Goal: Information Seeking & Learning: Compare options

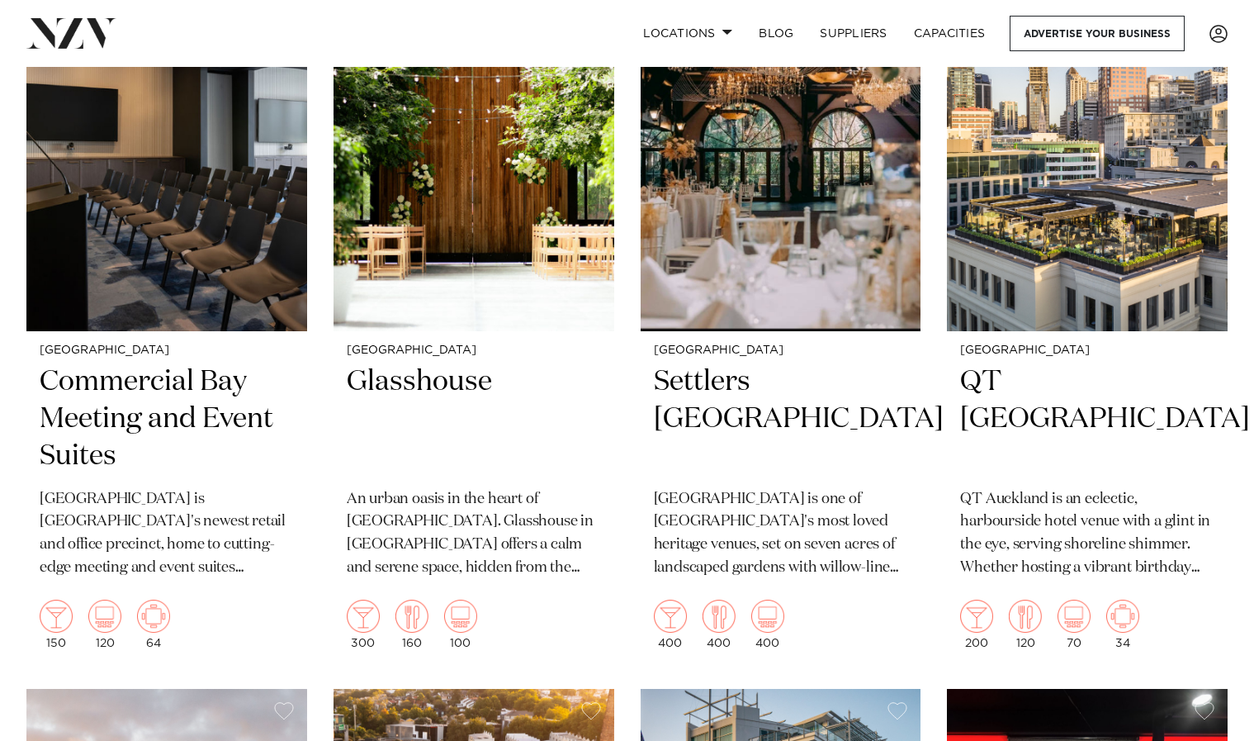
scroll to position [1287, 0]
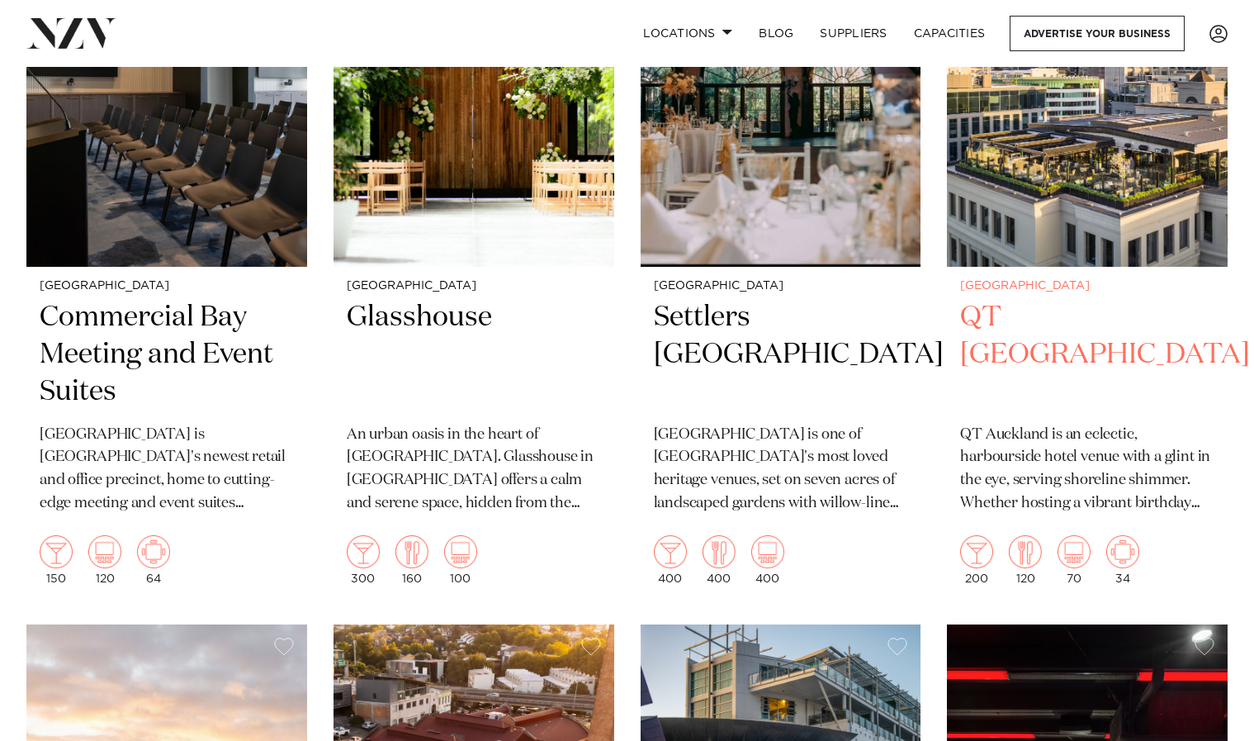
click at [1029, 322] on h2 "QT [GEOGRAPHIC_DATA]" at bounding box center [1087, 354] width 254 height 111
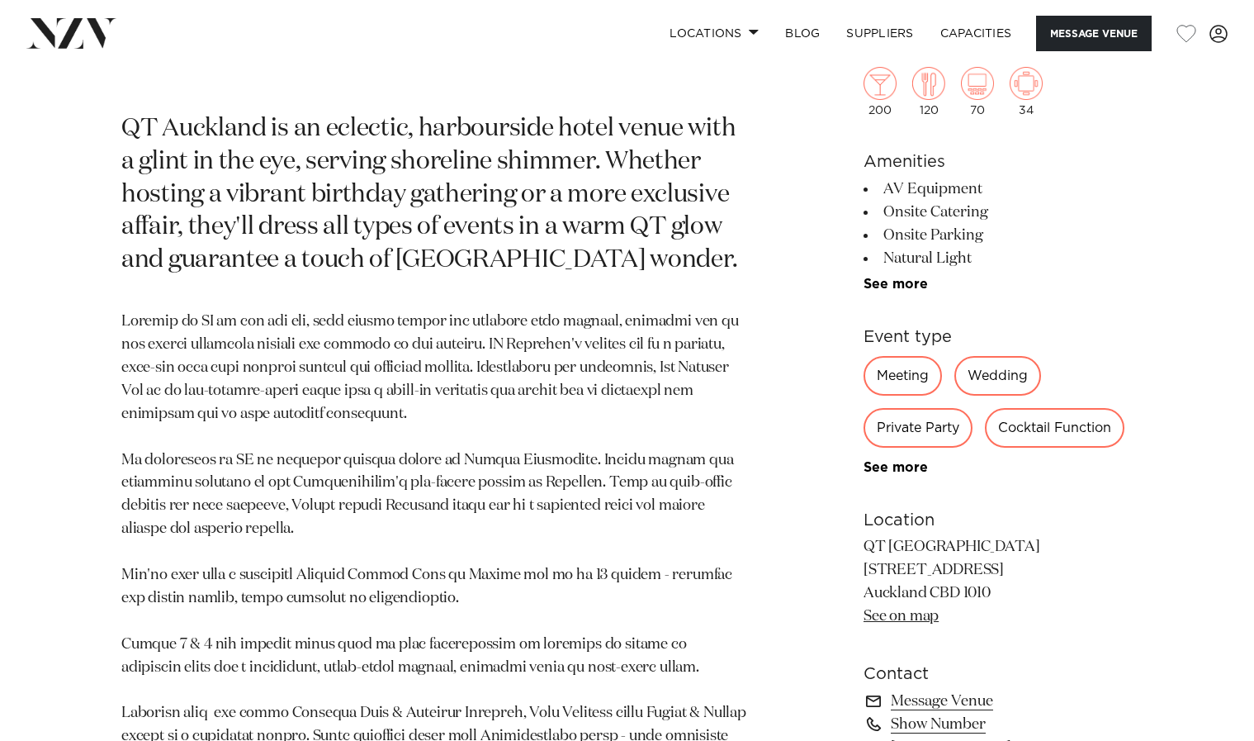
scroll to position [846, 0]
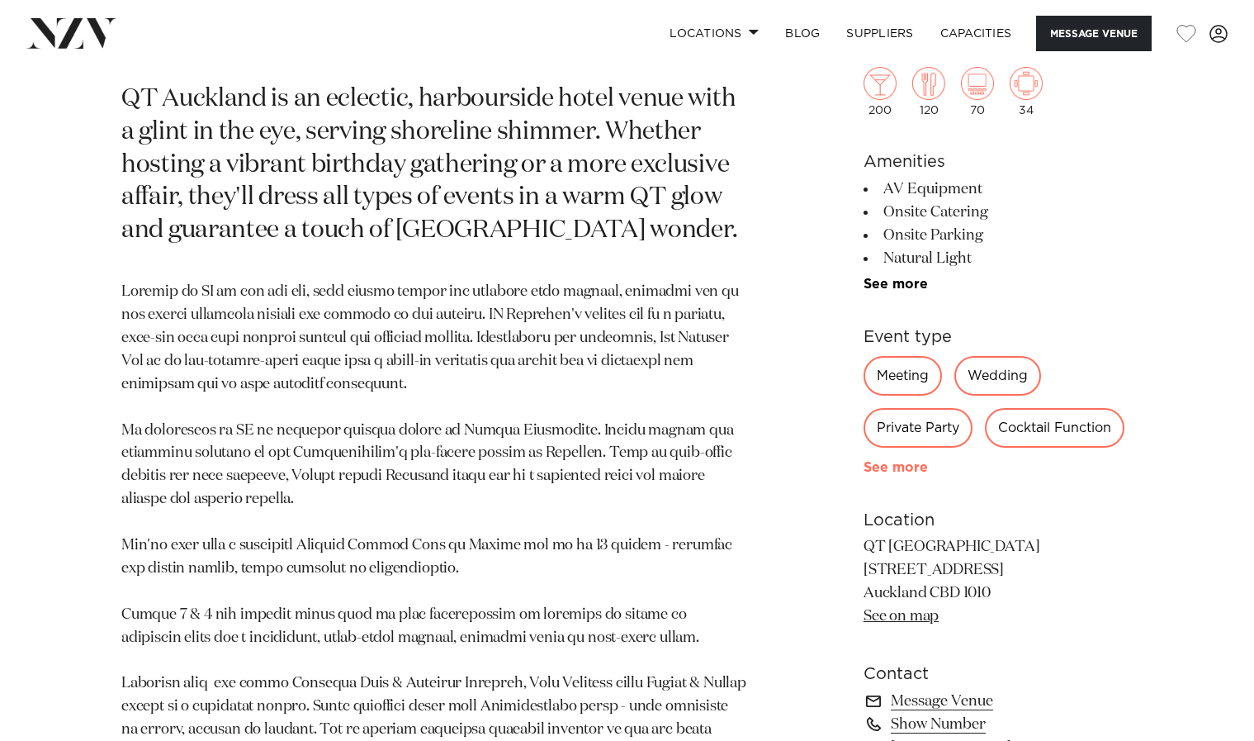
click at [900, 462] on link "See more" at bounding box center [928, 467] width 129 height 13
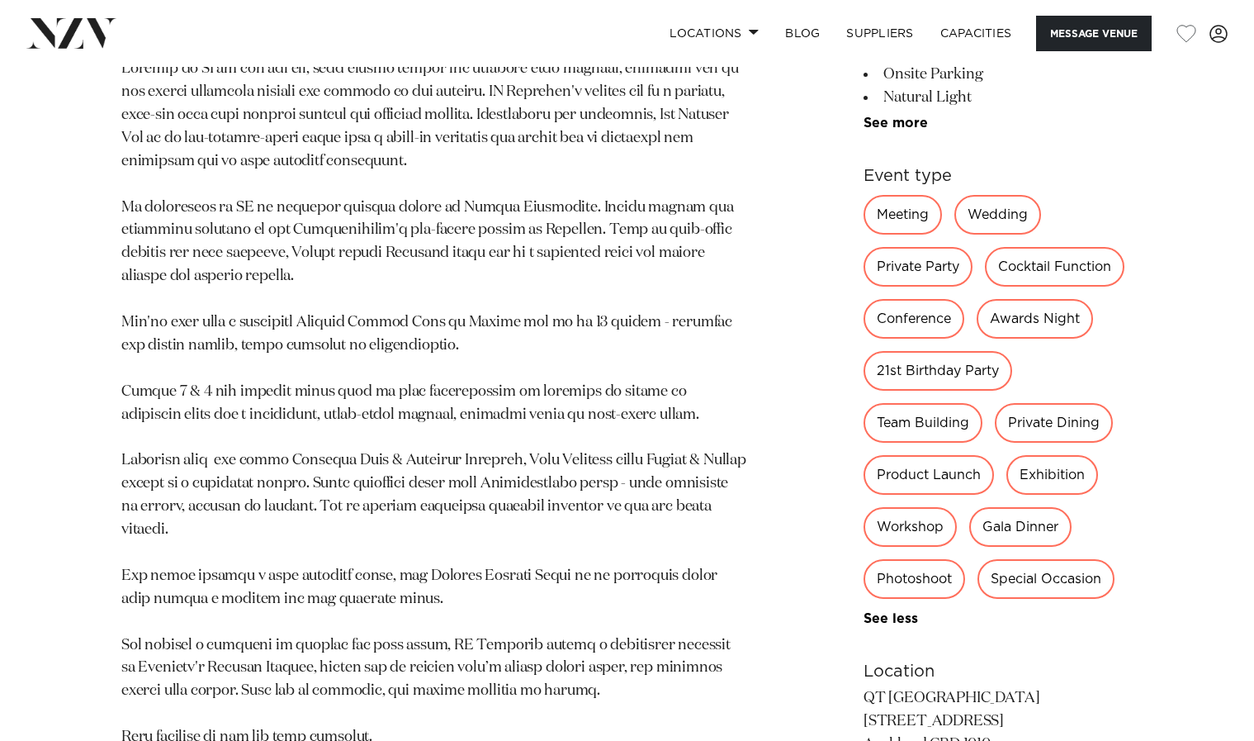
scroll to position [502, 0]
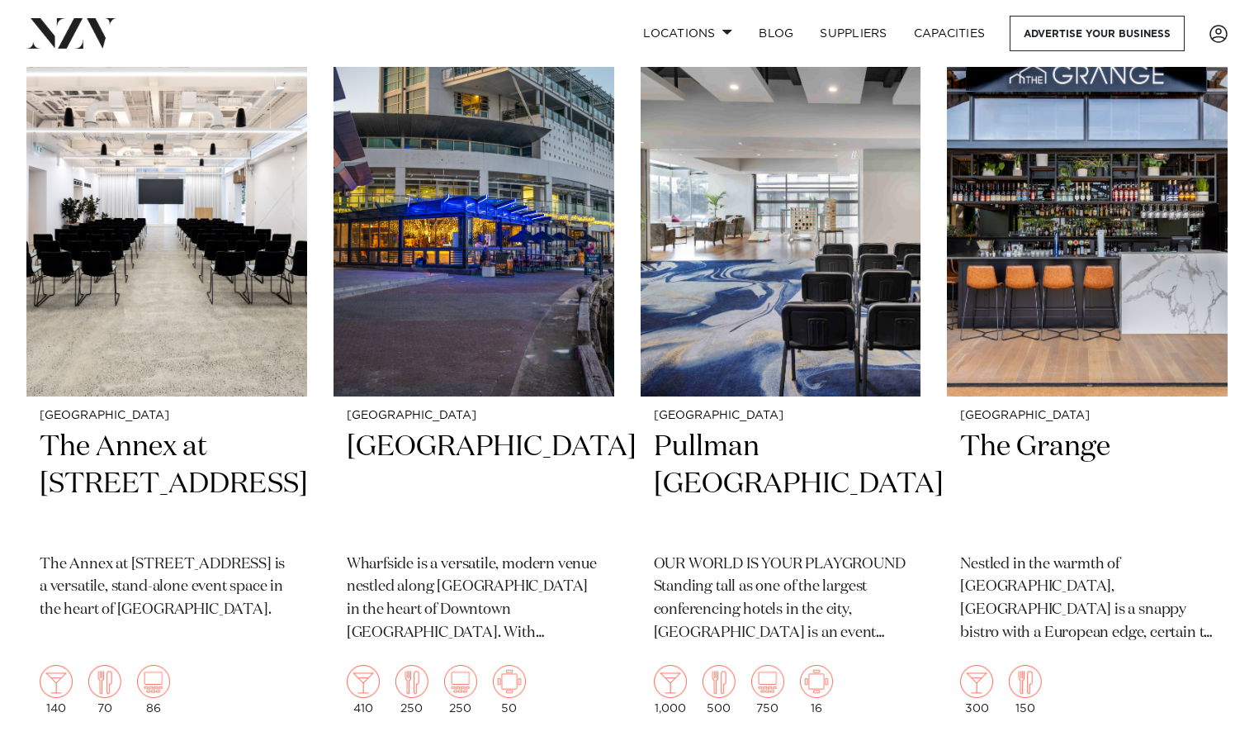
scroll to position [4182, 0]
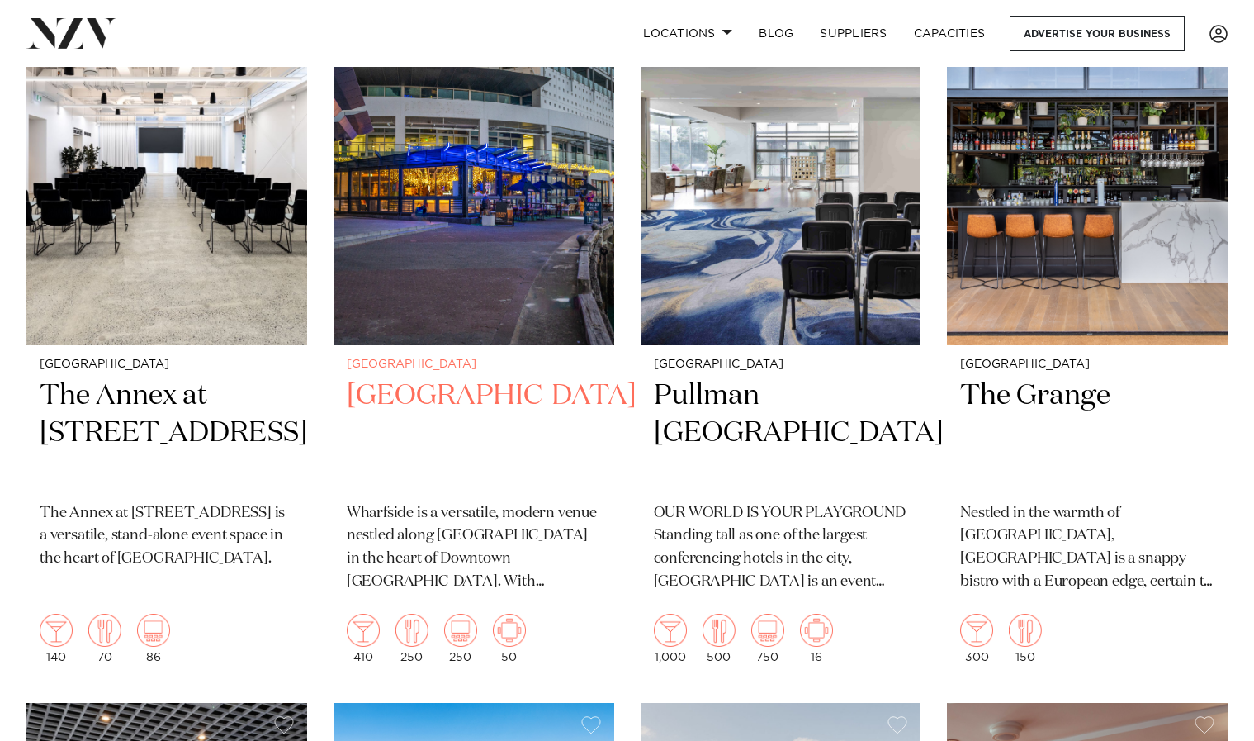
click at [421, 377] on h2 "[GEOGRAPHIC_DATA]" at bounding box center [474, 432] width 254 height 111
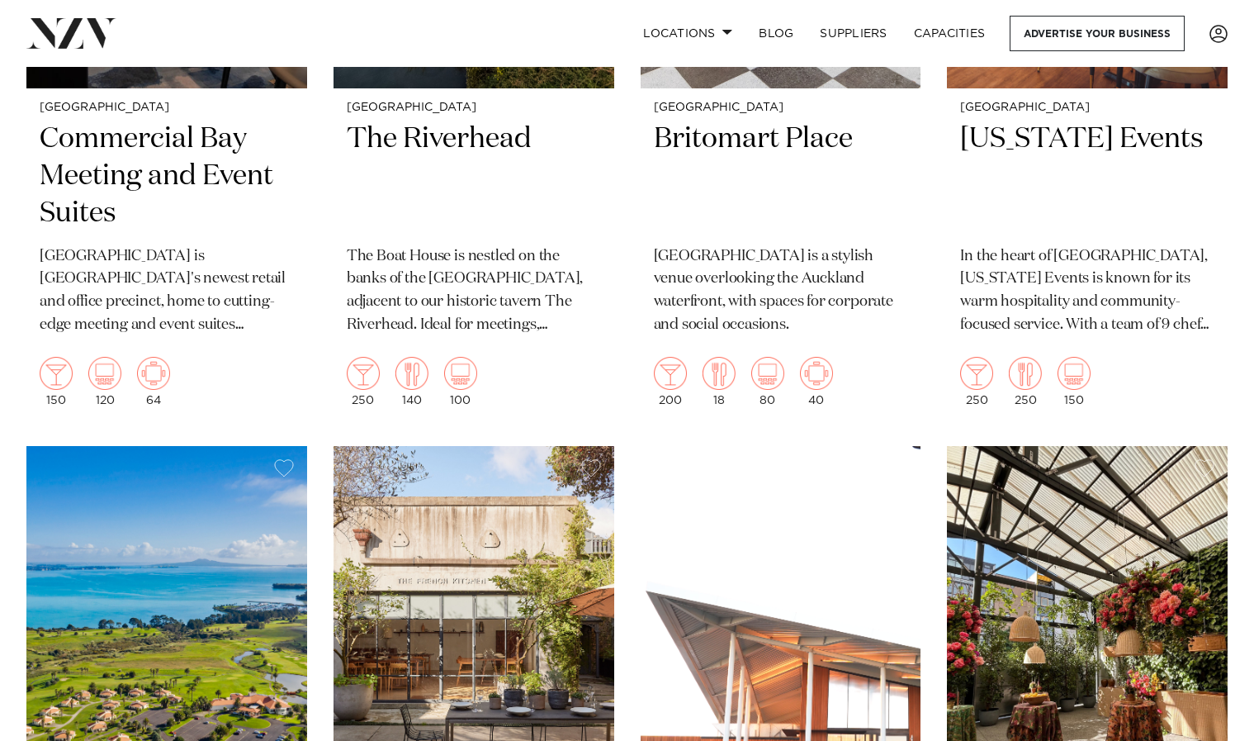
scroll to position [4877, 0]
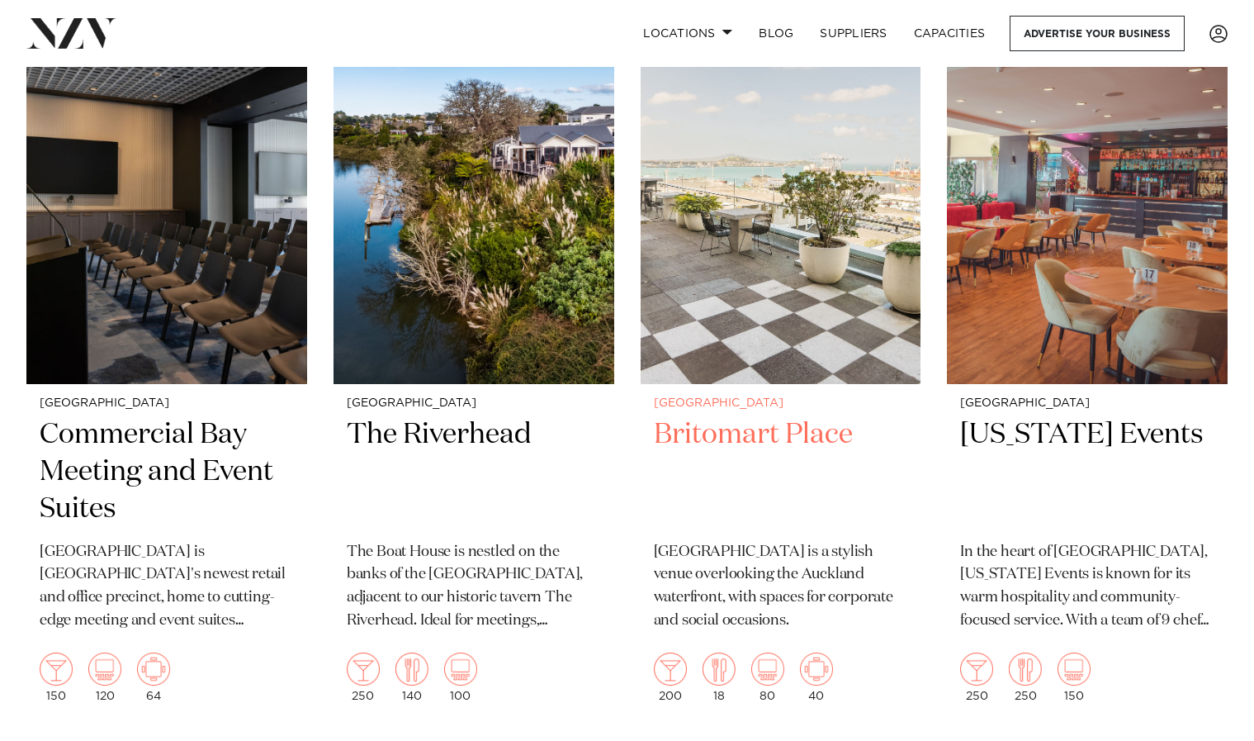
click at [733, 416] on h2 "Britomart Place" at bounding box center [781, 471] width 254 height 111
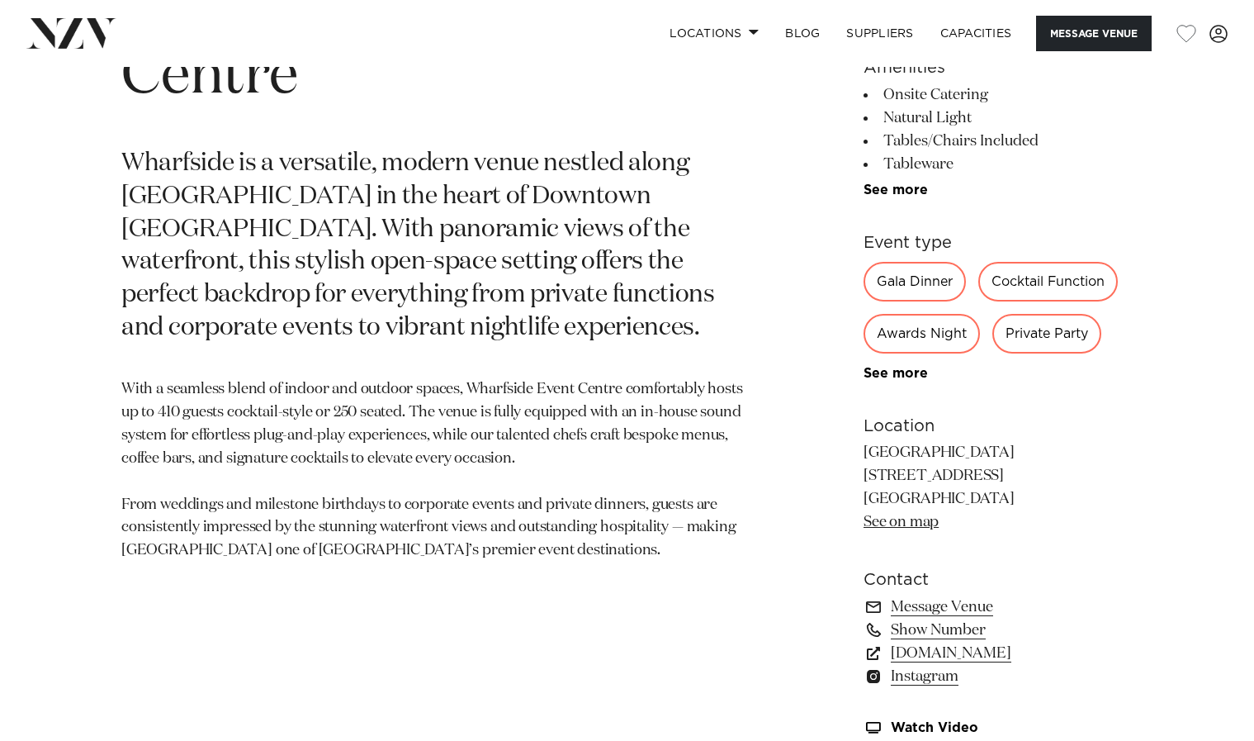
scroll to position [774, 0]
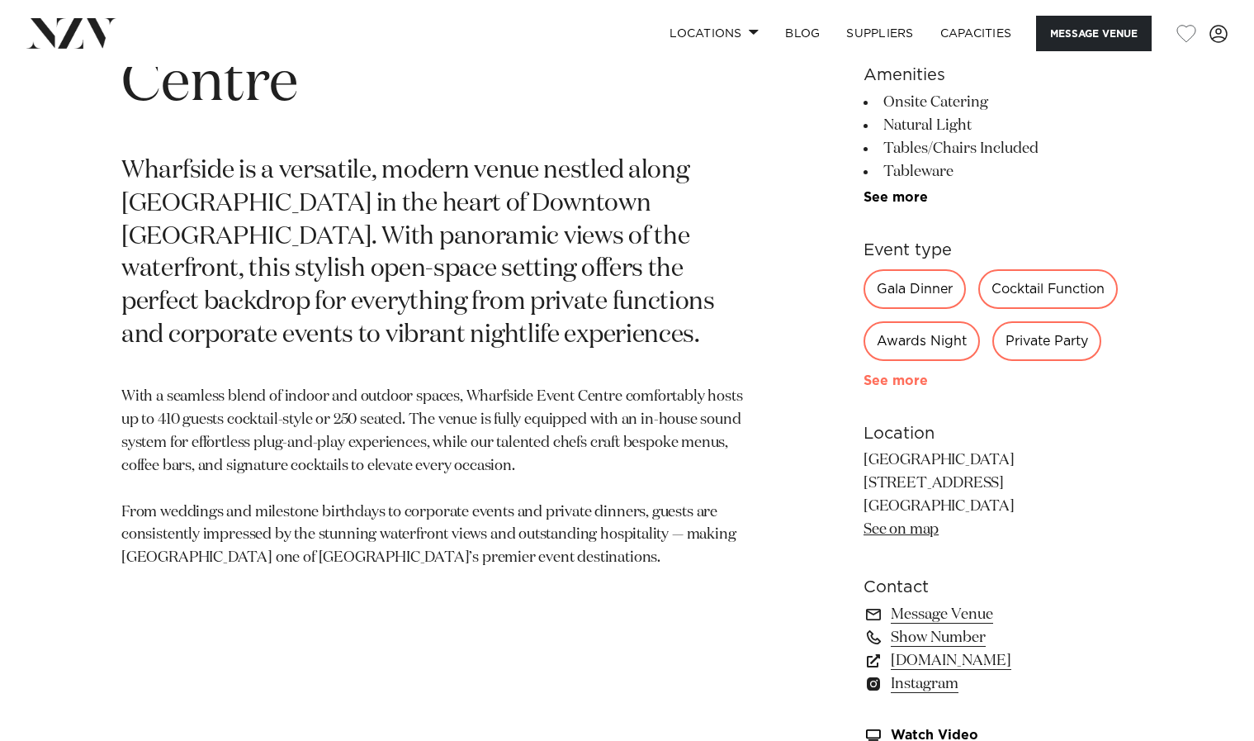
click at [901, 377] on link "See more" at bounding box center [928, 380] width 129 height 13
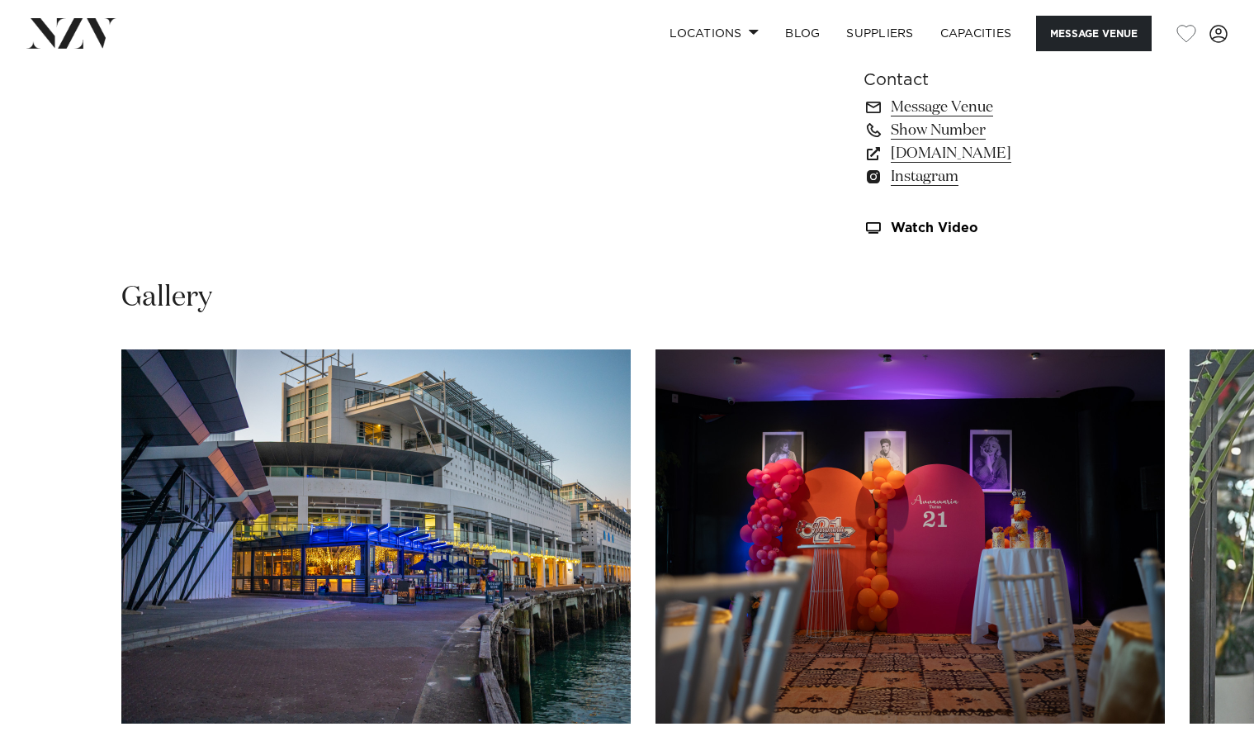
scroll to position [1504, 0]
